Goal: Task Accomplishment & Management: Use online tool/utility

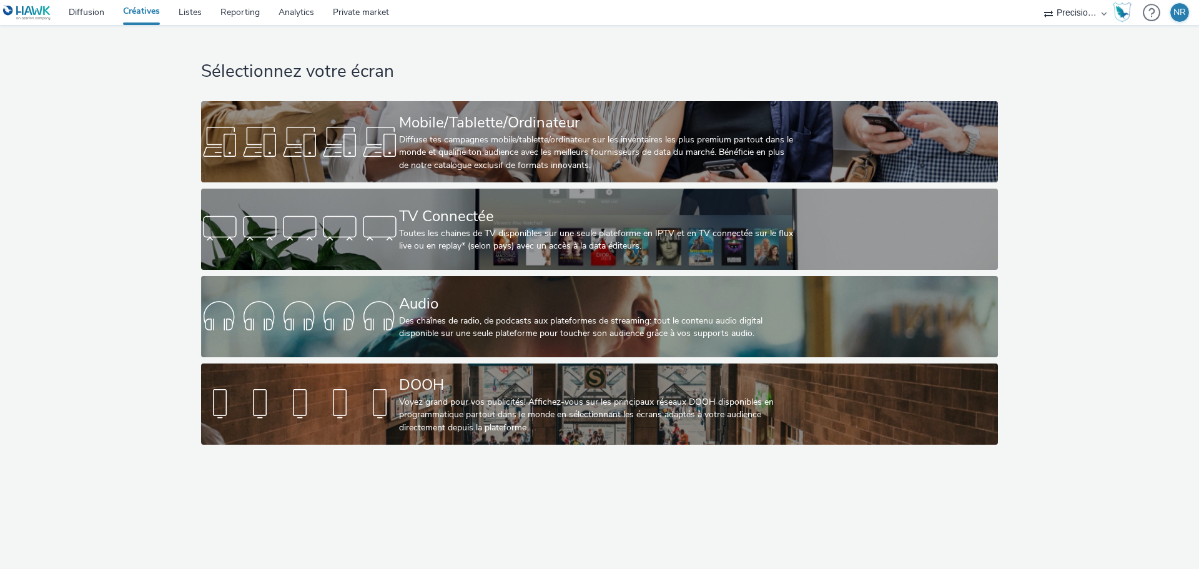
click at [448, 312] on div "Audio" at bounding box center [597, 304] width 396 height 22
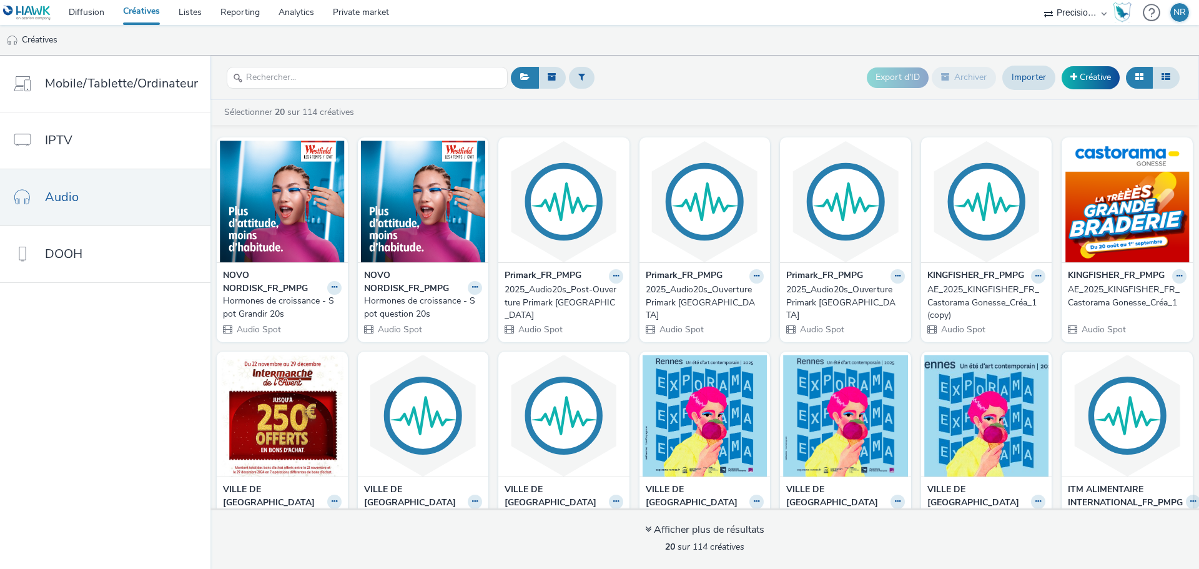
click at [332, 290] on icon at bounding box center [335, 287] width 6 height 7
click at [300, 334] on link "Dupliquer" at bounding box center [295, 334] width 94 height 25
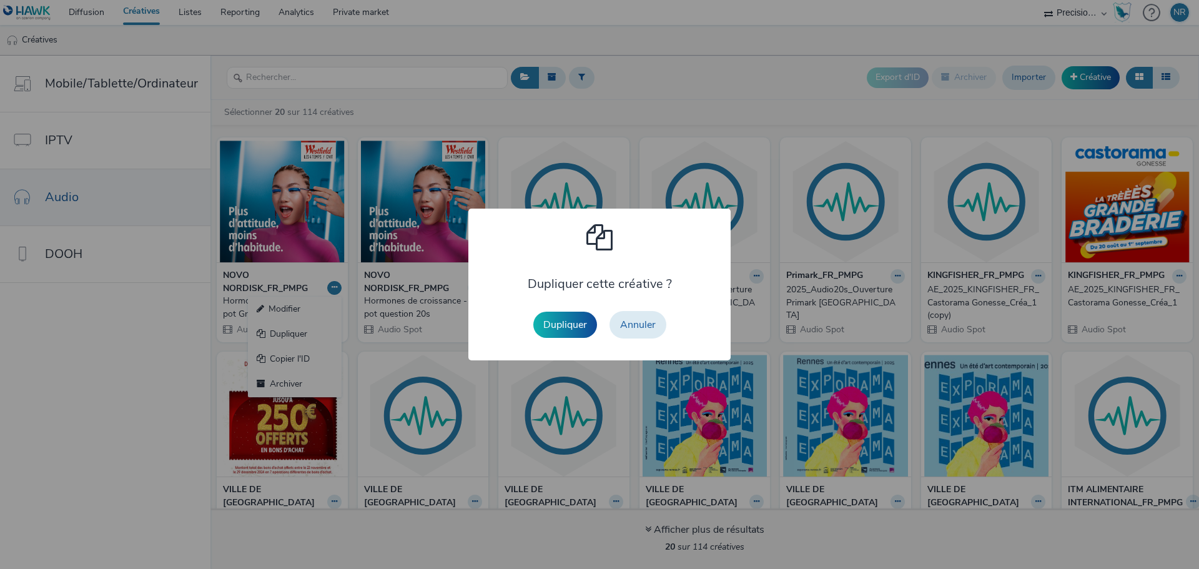
click at [566, 324] on button "Dupliquer" at bounding box center [565, 325] width 64 height 26
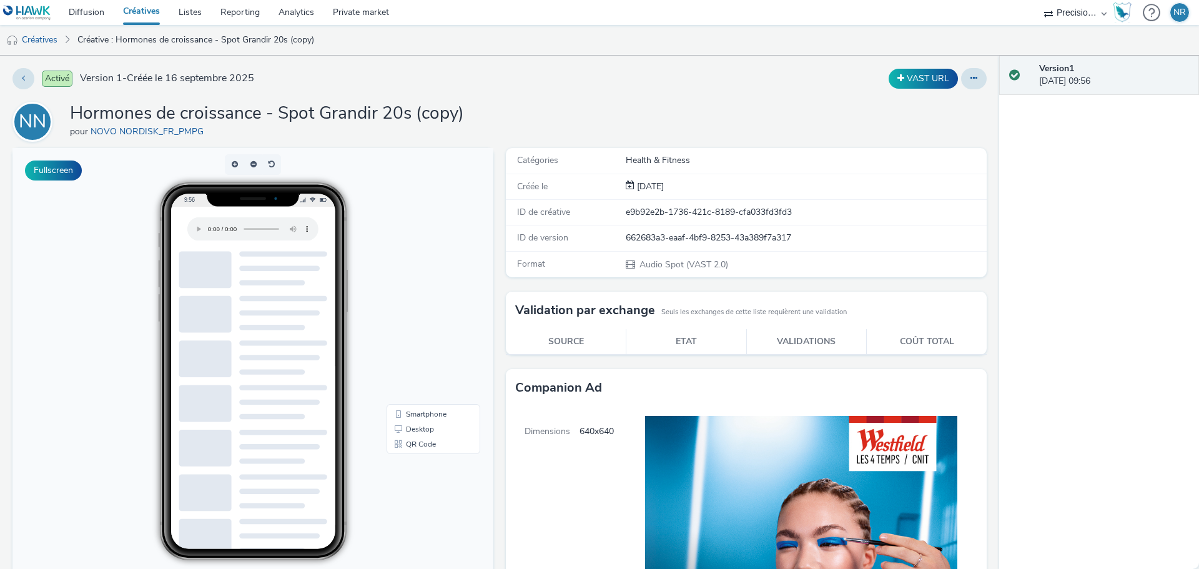
click at [971, 77] on icon at bounding box center [974, 78] width 7 height 9
click at [936, 101] on link "Modifier" at bounding box center [940, 103] width 94 height 25
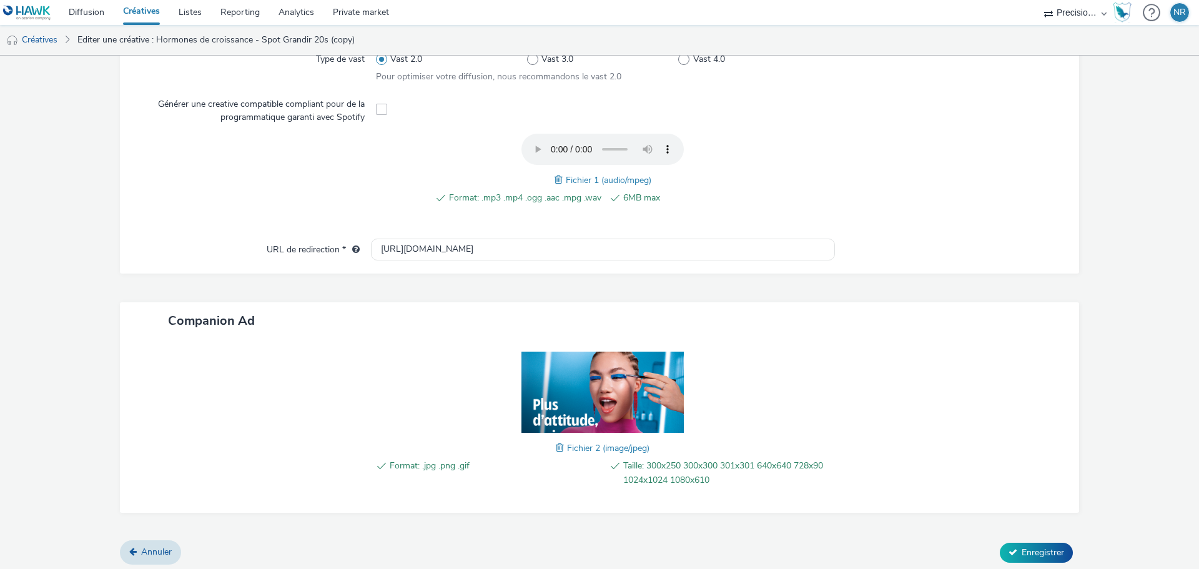
scroll to position [387, 0]
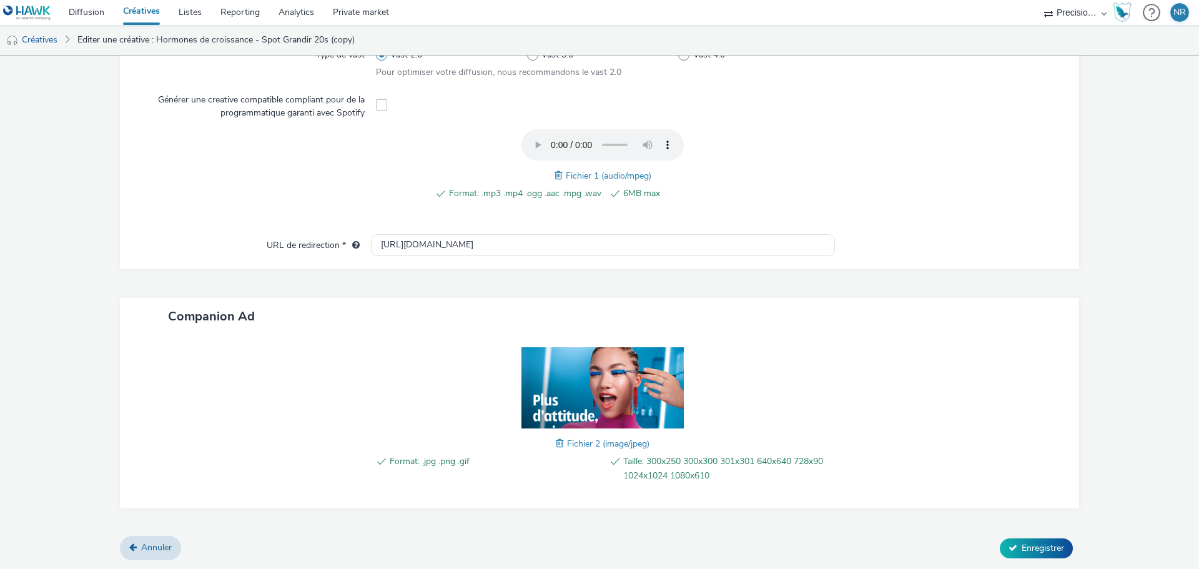
click at [556, 441] on span at bounding box center [561, 444] width 11 height 14
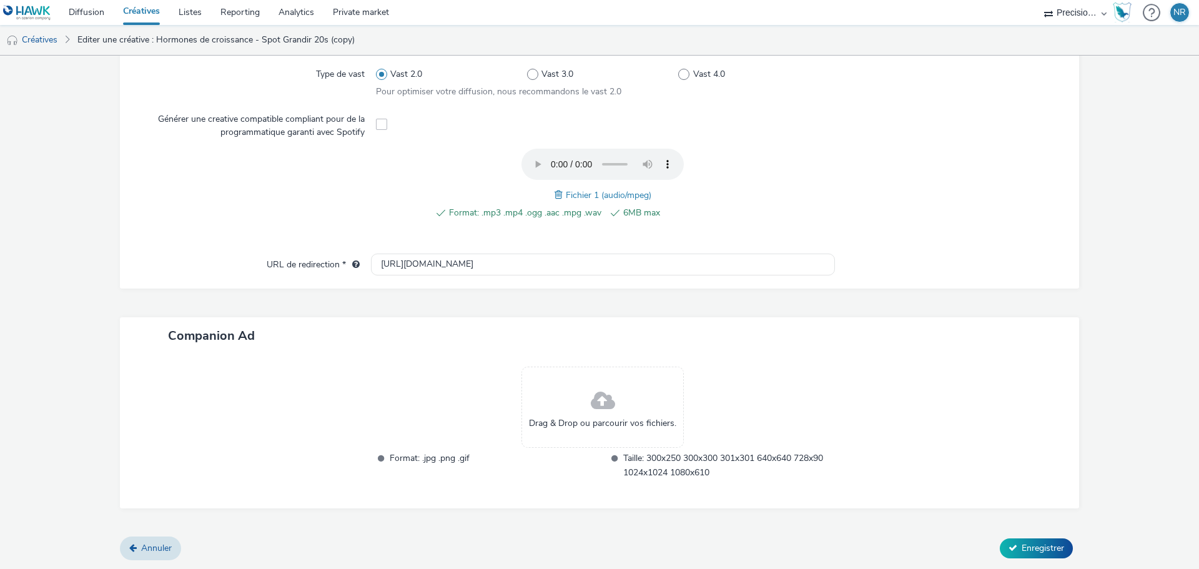
click at [1031, 552] on span "Enregistrer" at bounding box center [1043, 548] width 42 height 12
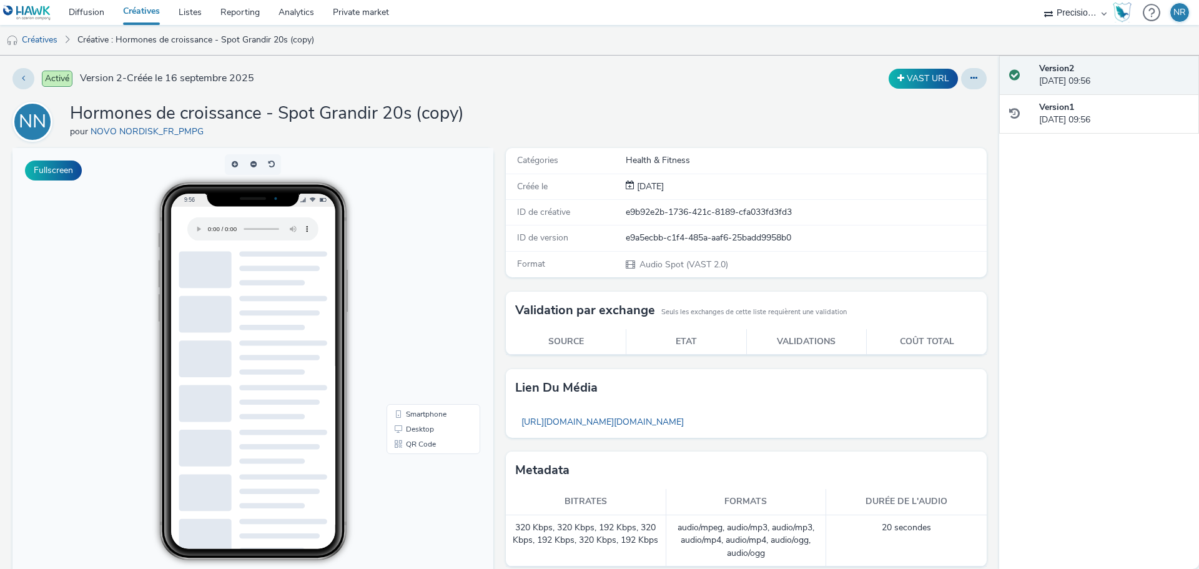
click at [29, 36] on link "Créatives" at bounding box center [32, 40] width 64 height 30
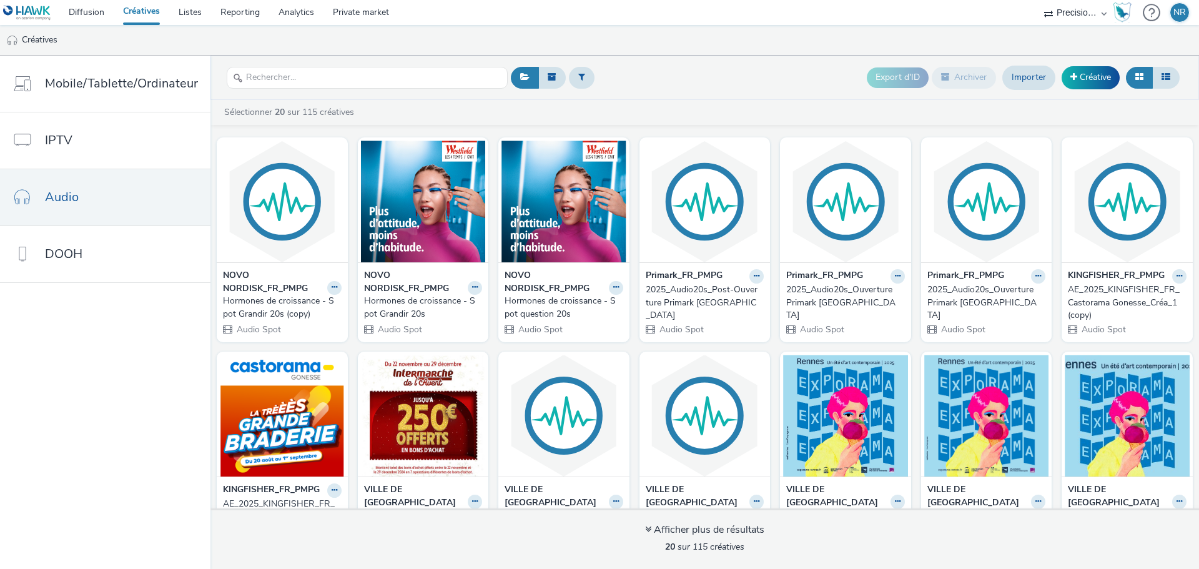
click at [613, 285] on icon at bounding box center [616, 287] width 6 height 7
click at [576, 328] on link "Dupliquer" at bounding box center [577, 334] width 94 height 25
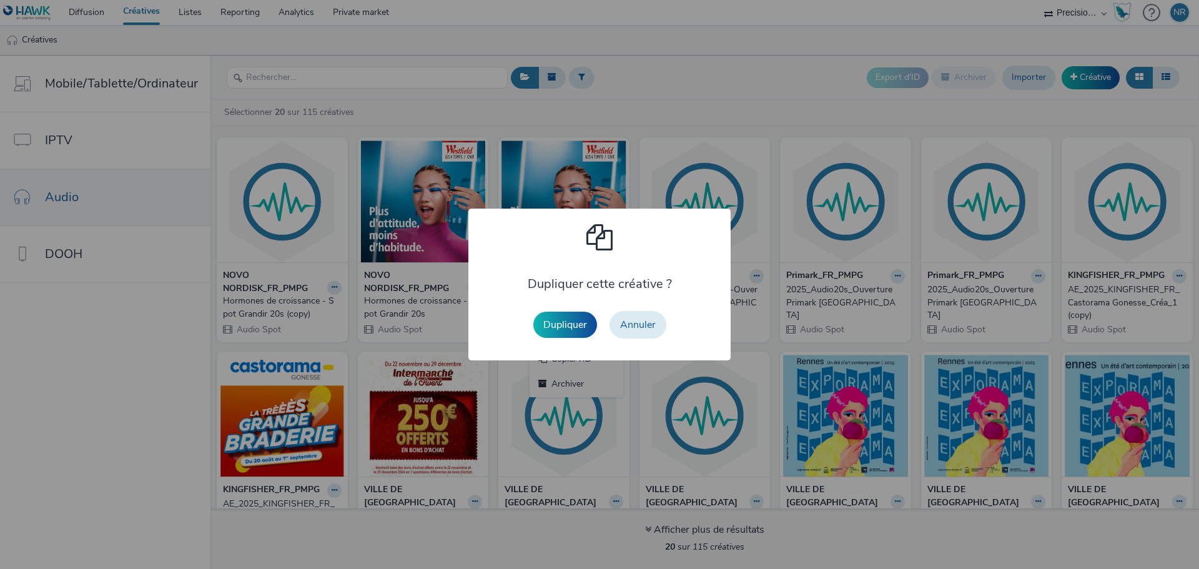
click at [573, 328] on button "Dupliquer" at bounding box center [565, 325] width 64 height 26
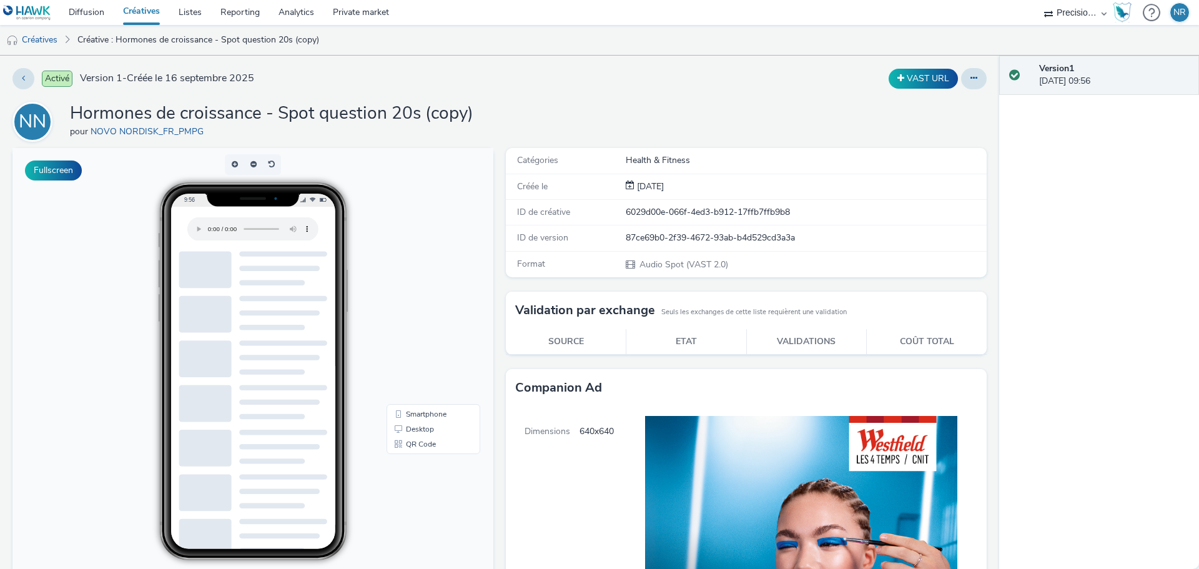
click at [969, 77] on button at bounding box center [974, 78] width 26 height 21
click at [928, 107] on link "Modifier" at bounding box center [940, 103] width 94 height 25
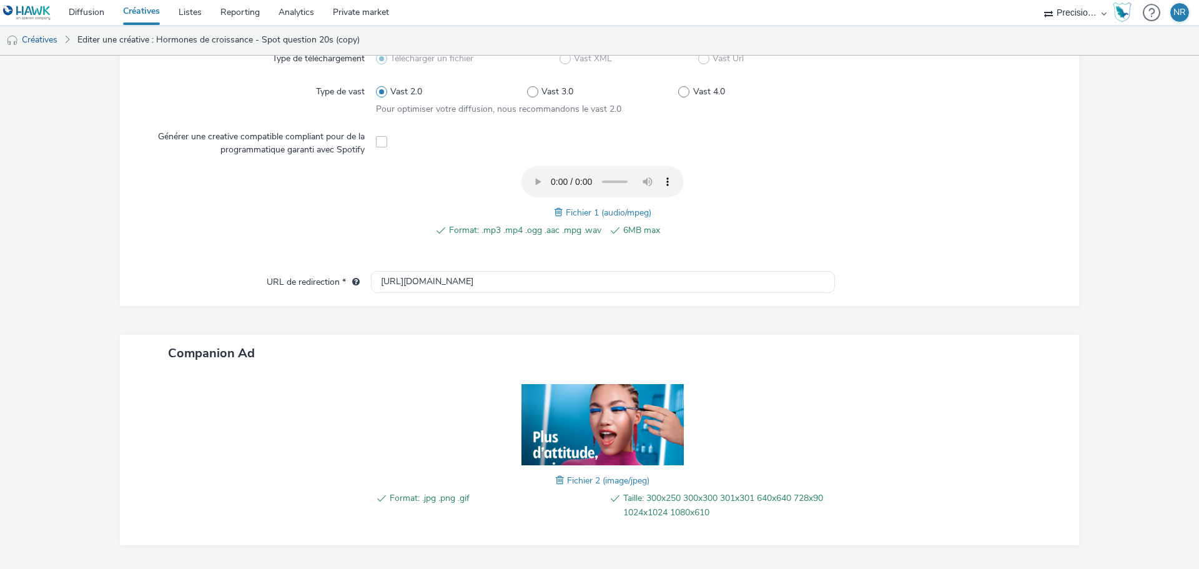
scroll to position [387, 0]
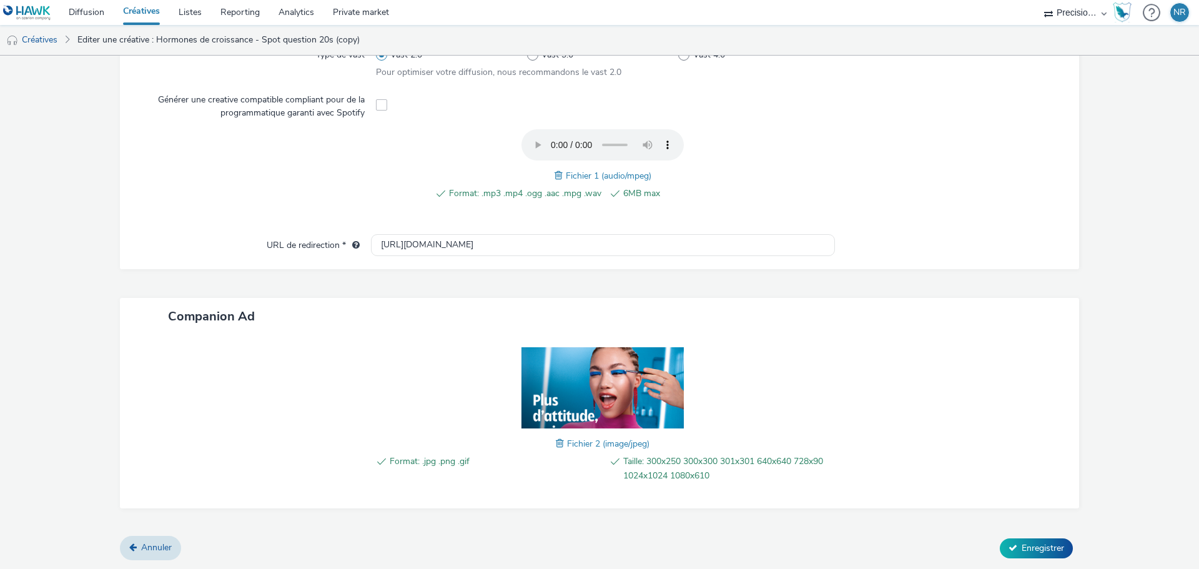
click at [560, 444] on span at bounding box center [561, 444] width 11 height 14
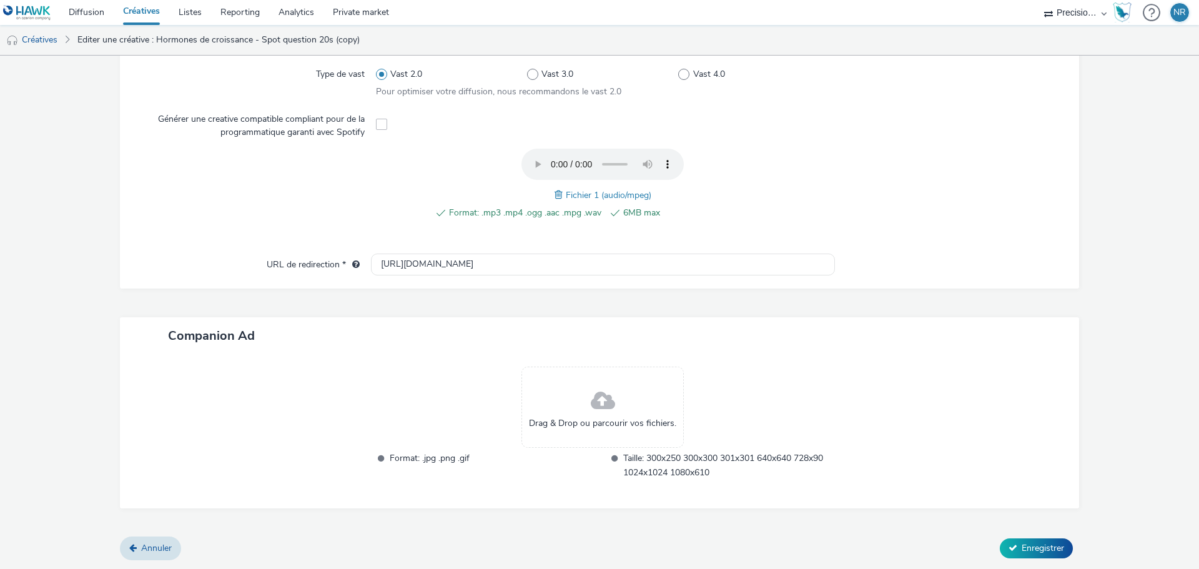
click at [1034, 540] on button "Enregistrer" at bounding box center [1036, 548] width 73 height 20
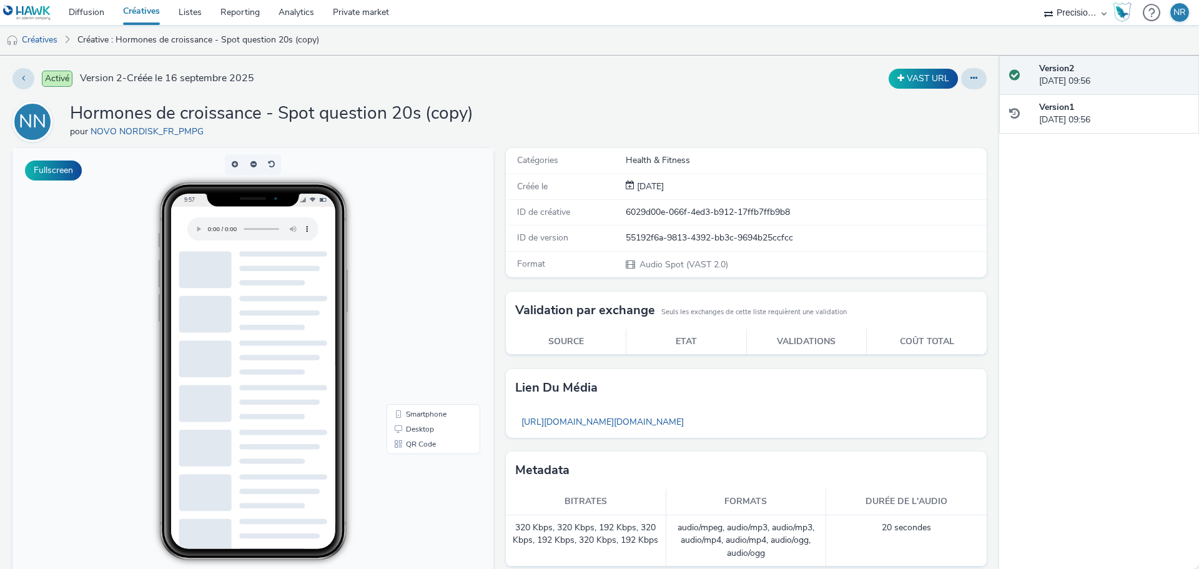
click at [22, 83] on button at bounding box center [23, 78] width 22 height 21
